Goal: Task Accomplishment & Management: Manage account settings

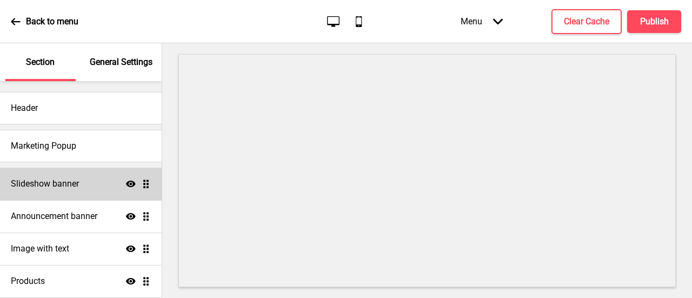
click at [70, 195] on div "Slideshow banner Show Drag" at bounding box center [81, 184] width 162 height 32
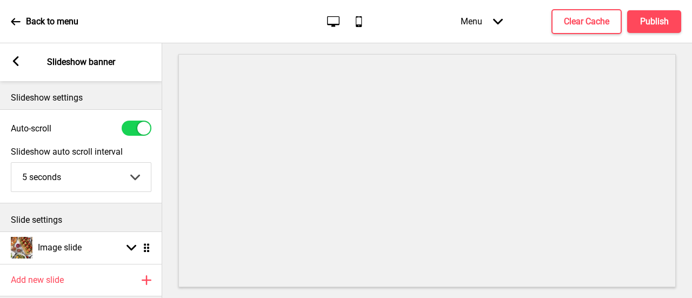
scroll to position [54, 0]
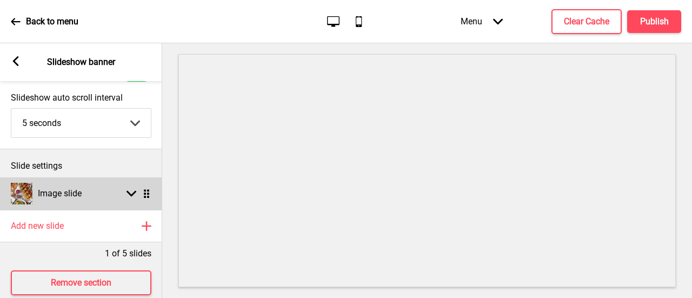
click at [129, 193] on icon at bounding box center [131, 194] width 10 height 6
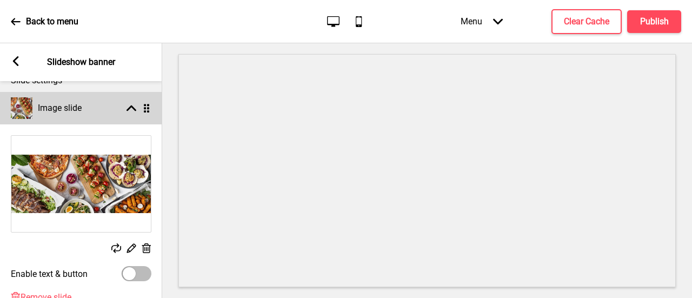
scroll to position [216, 0]
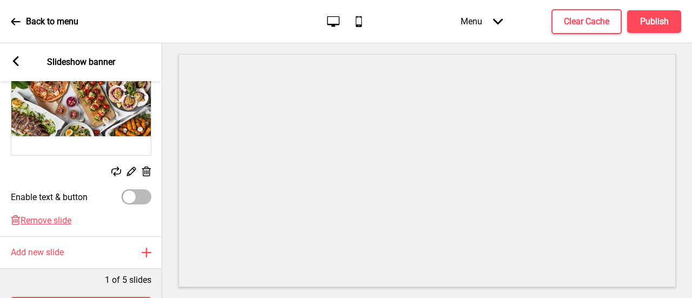
click at [17, 60] on rect at bounding box center [16, 61] width 10 height 10
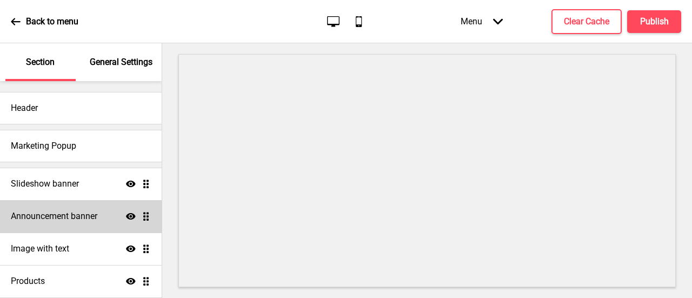
click at [84, 215] on h4 "Announcement banner" at bounding box center [54, 216] width 86 height 12
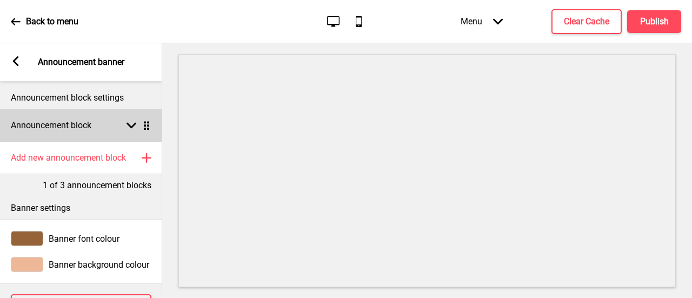
click at [131, 118] on div "Announcement block Arrow down Drag" at bounding box center [81, 125] width 162 height 32
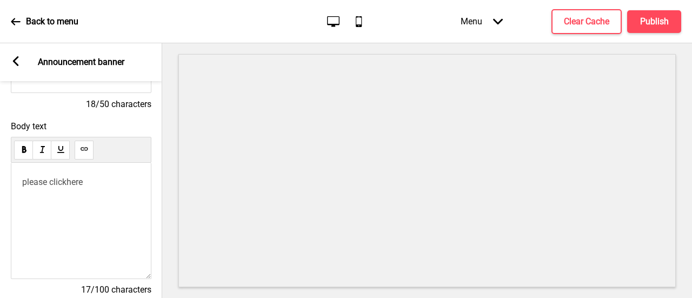
scroll to position [108, 0]
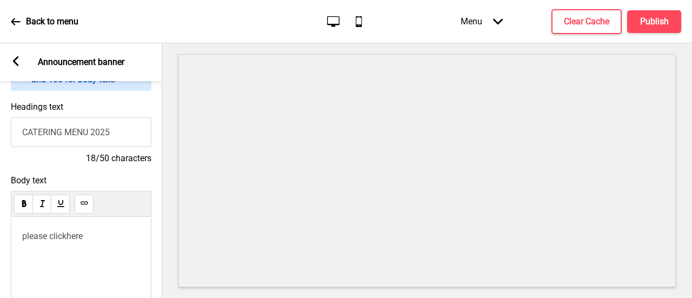
click at [14, 64] on rect at bounding box center [16, 61] width 10 height 10
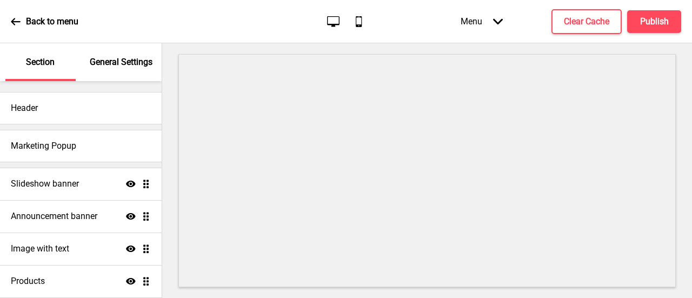
scroll to position [54, 0]
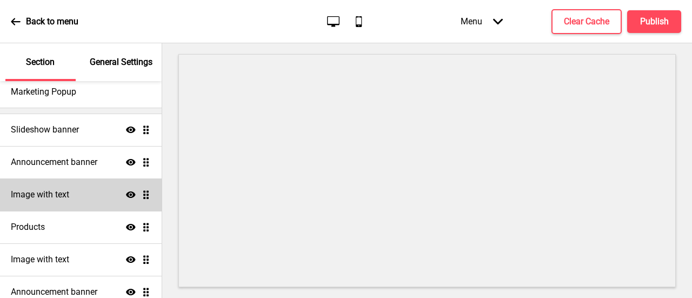
click at [88, 196] on div "Image with text Show Drag" at bounding box center [81, 194] width 162 height 32
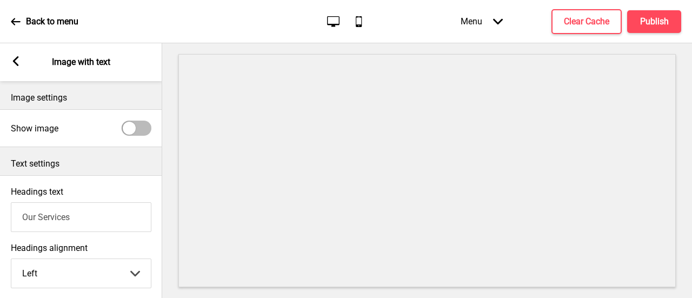
drag, startPoint x: 24, startPoint y: 61, endPoint x: 12, endPoint y: 60, distance: 11.9
click at [18, 61] on div "Arrow left Image with text" at bounding box center [81, 62] width 162 height 38
click at [14, 61] on icon at bounding box center [16, 61] width 6 height 10
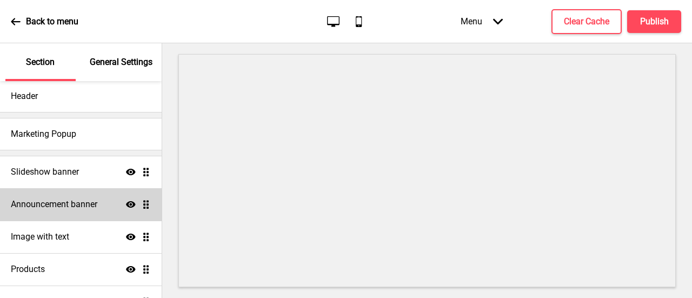
scroll to position [0, 0]
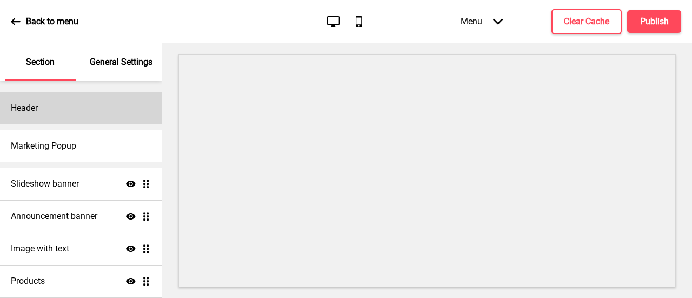
click at [67, 115] on div "Header" at bounding box center [81, 108] width 162 height 32
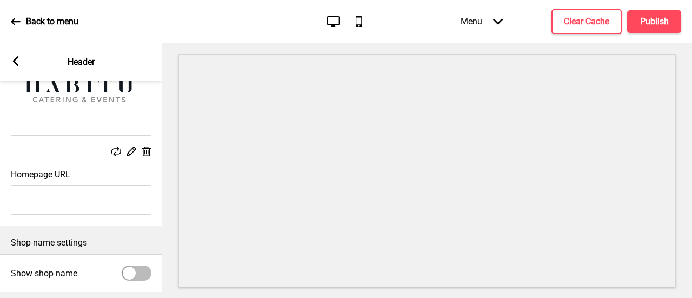
scroll to position [213, 0]
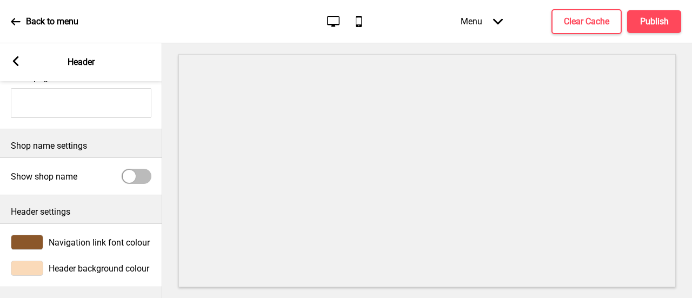
click at [22, 60] on div "Arrow left Header" at bounding box center [81, 62] width 162 height 38
click at [17, 61] on rect at bounding box center [16, 61] width 10 height 10
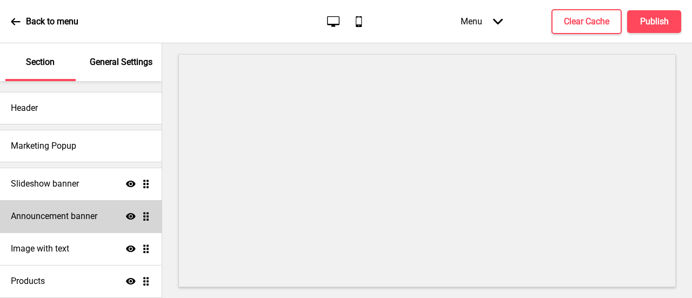
click at [82, 212] on h4 "Announcement banner" at bounding box center [54, 216] width 86 height 12
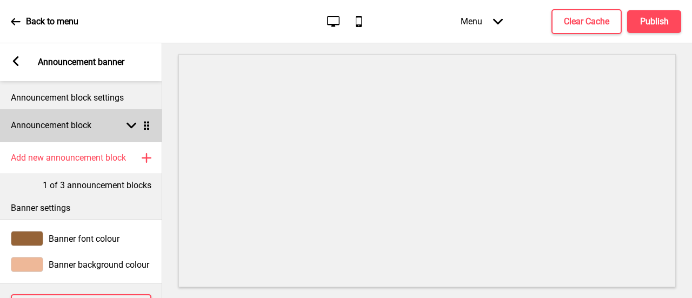
click at [129, 113] on div "Announcement block Arrow down Drag" at bounding box center [81, 125] width 162 height 32
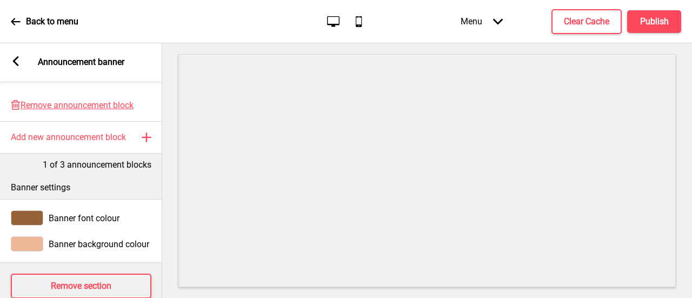
scroll to position [410, 0]
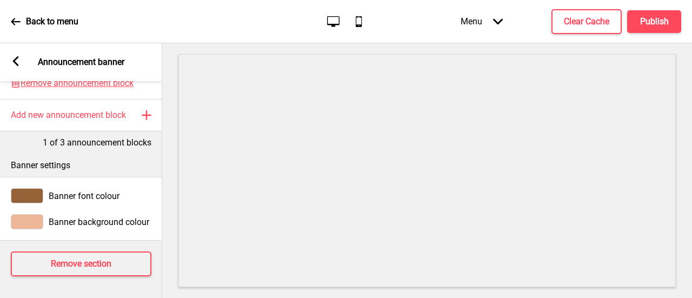
click at [16, 59] on icon at bounding box center [16, 61] width 6 height 10
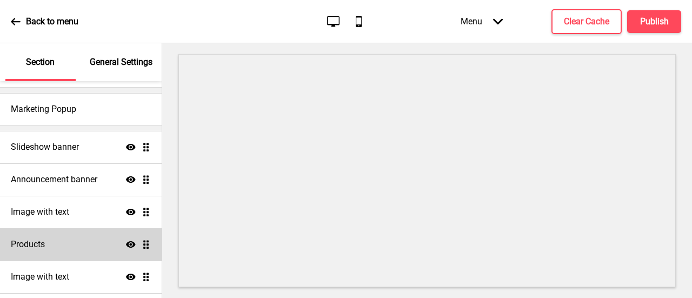
scroll to position [54, 0]
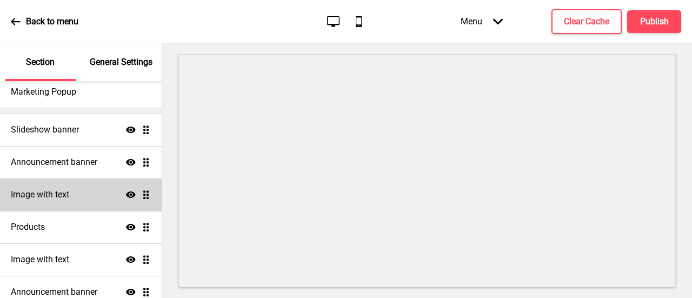
click at [72, 197] on div "Image with text Show Drag" at bounding box center [81, 194] width 162 height 32
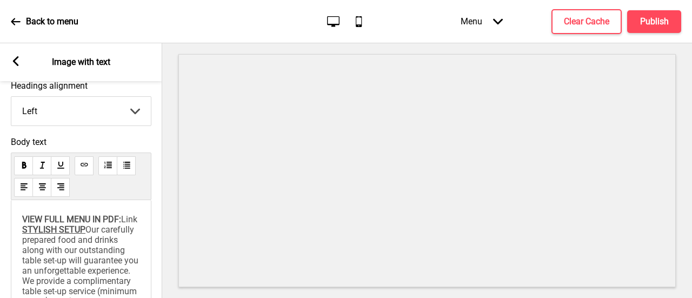
scroll to position [263, 0]
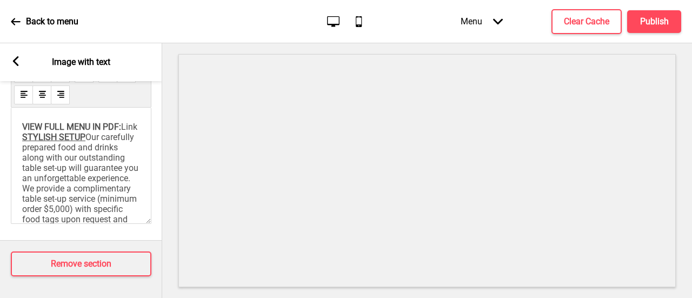
click at [21, 60] on div "Arrow left Image with text" at bounding box center [81, 62] width 162 height 38
click at [18, 59] on rect at bounding box center [16, 61] width 10 height 10
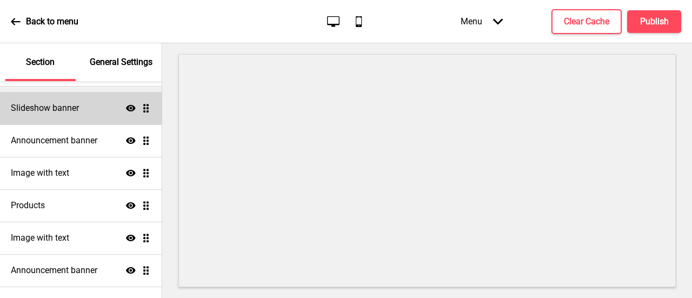
scroll to position [0, 0]
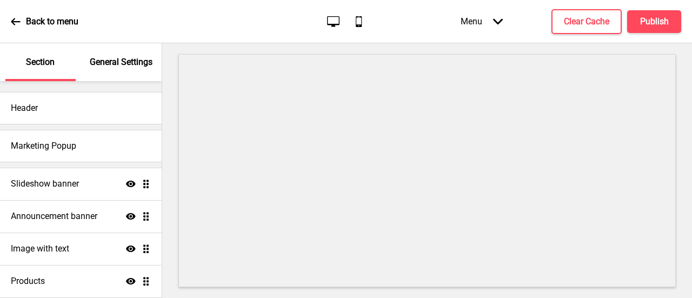
click at [92, 62] on p "General Settings" at bounding box center [121, 62] width 63 height 12
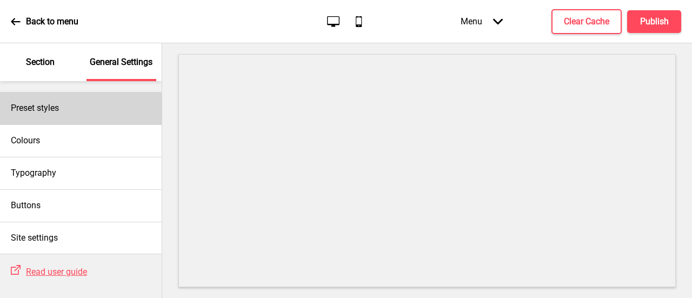
click at [92, 96] on div "Preset styles" at bounding box center [81, 108] width 162 height 32
select select "Custom"
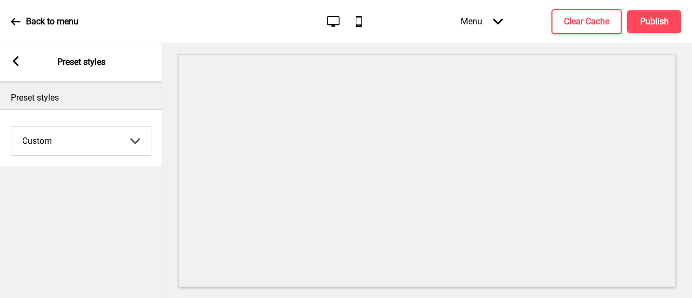
click at [17, 63] on rect at bounding box center [16, 61] width 10 height 10
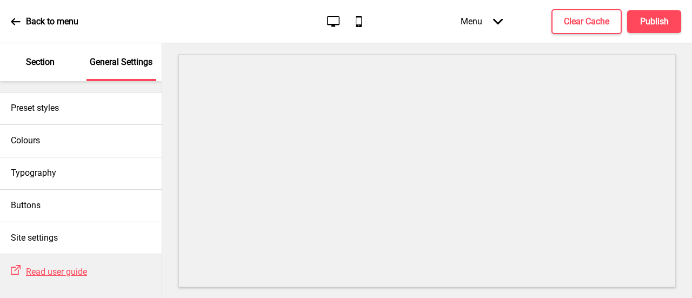
click at [18, 16] on div "Back to menu" at bounding box center [45, 21] width 68 height 29
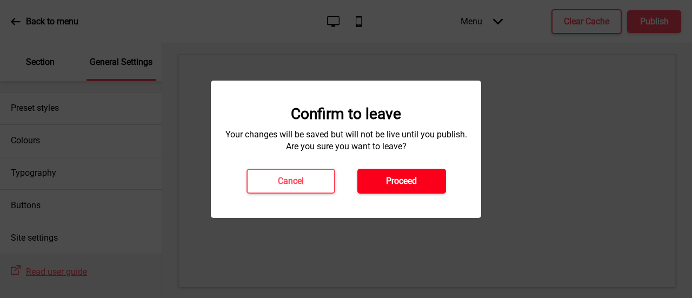
click at [379, 191] on button "Proceed" at bounding box center [401, 181] width 89 height 25
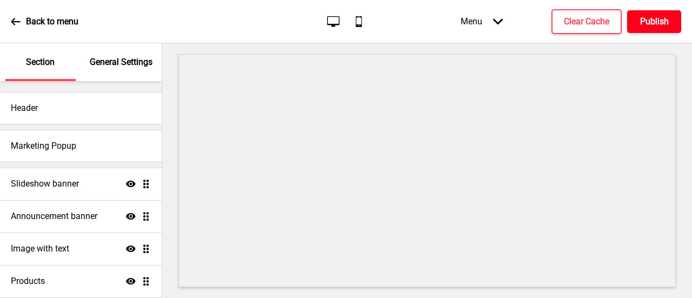
click at [656, 28] on button "Publish" at bounding box center [654, 21] width 54 height 23
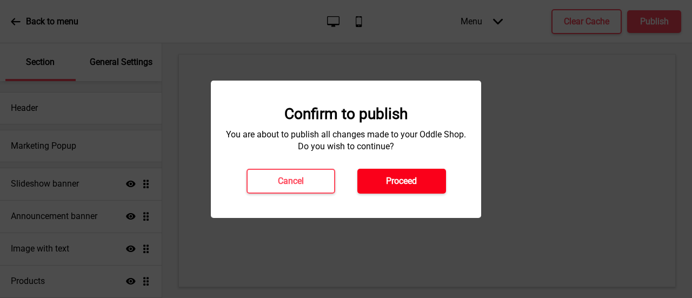
click at [389, 169] on button "Proceed" at bounding box center [401, 181] width 89 height 25
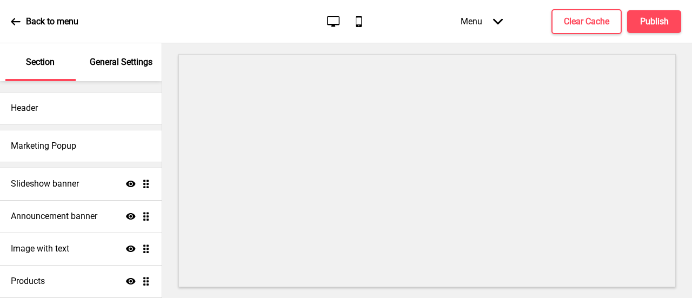
click at [643, 9] on div "Menu Arrow down Product Page Store Information Checkout Thank you Terms & Condi…" at bounding box center [549, 21] width 264 height 32
click at [642, 10] on button "Publish" at bounding box center [654, 21] width 54 height 23
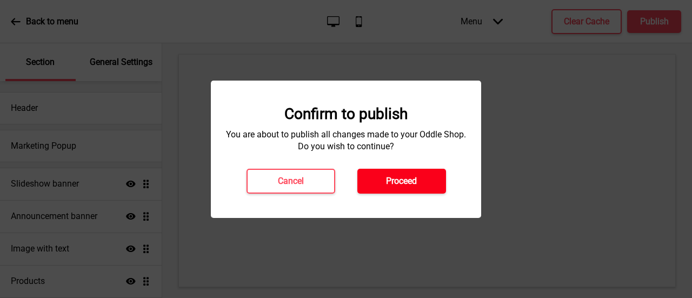
click at [389, 184] on h4 "Proceed" at bounding box center [401, 181] width 31 height 12
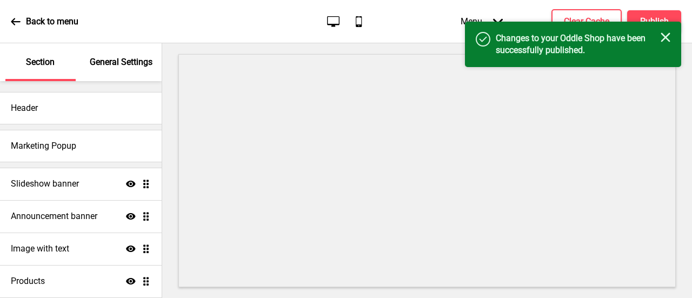
click at [16, 20] on icon at bounding box center [16, 22] width 10 height 10
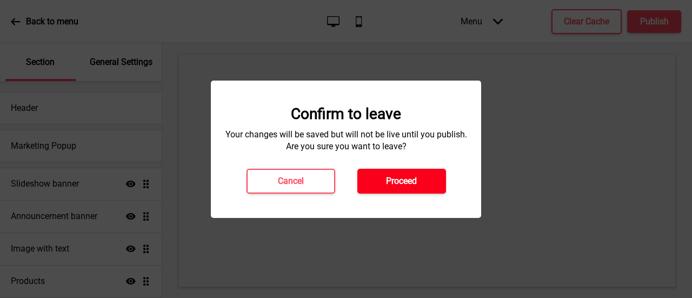
click at [406, 191] on button "Proceed" at bounding box center [401, 181] width 89 height 25
